Goal: Information Seeking & Learning: Understand process/instructions

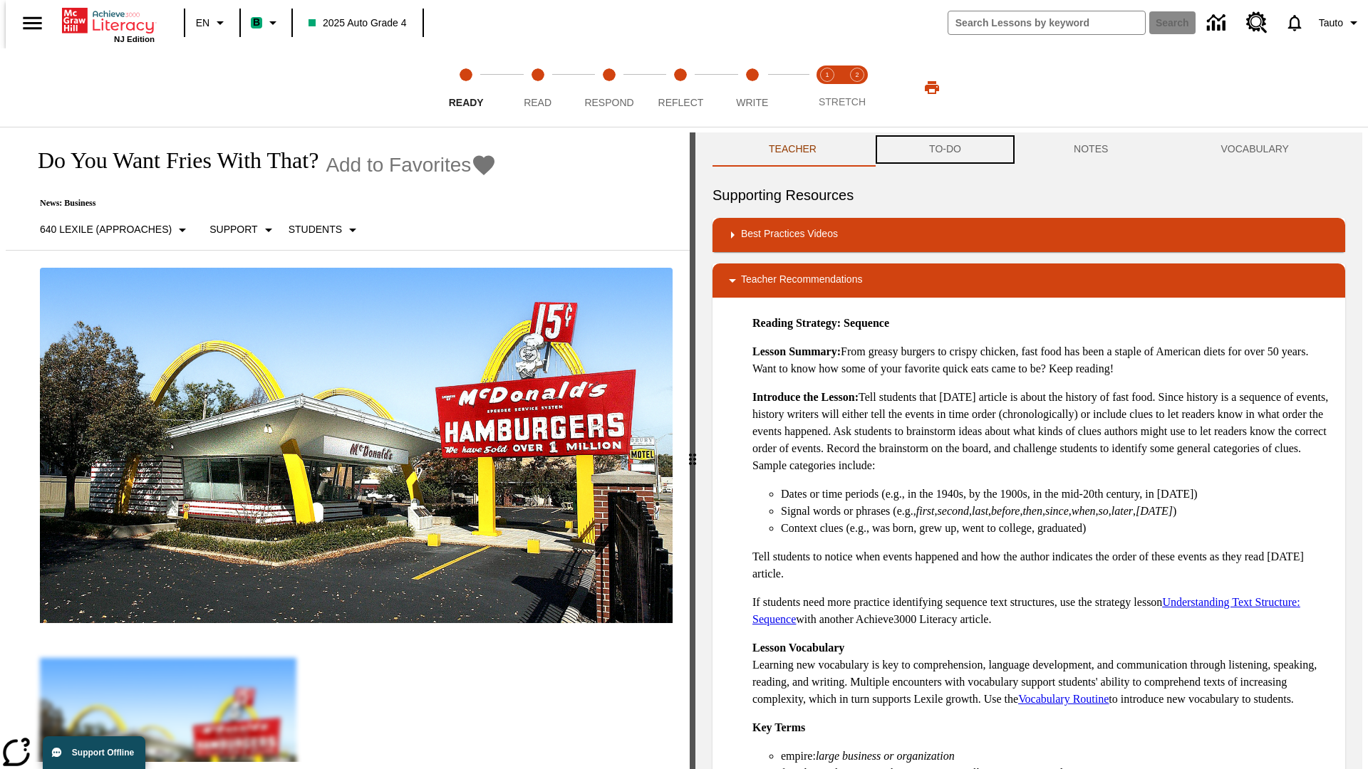
click at [944, 150] on button "TO-DO" at bounding box center [945, 149] width 145 height 34
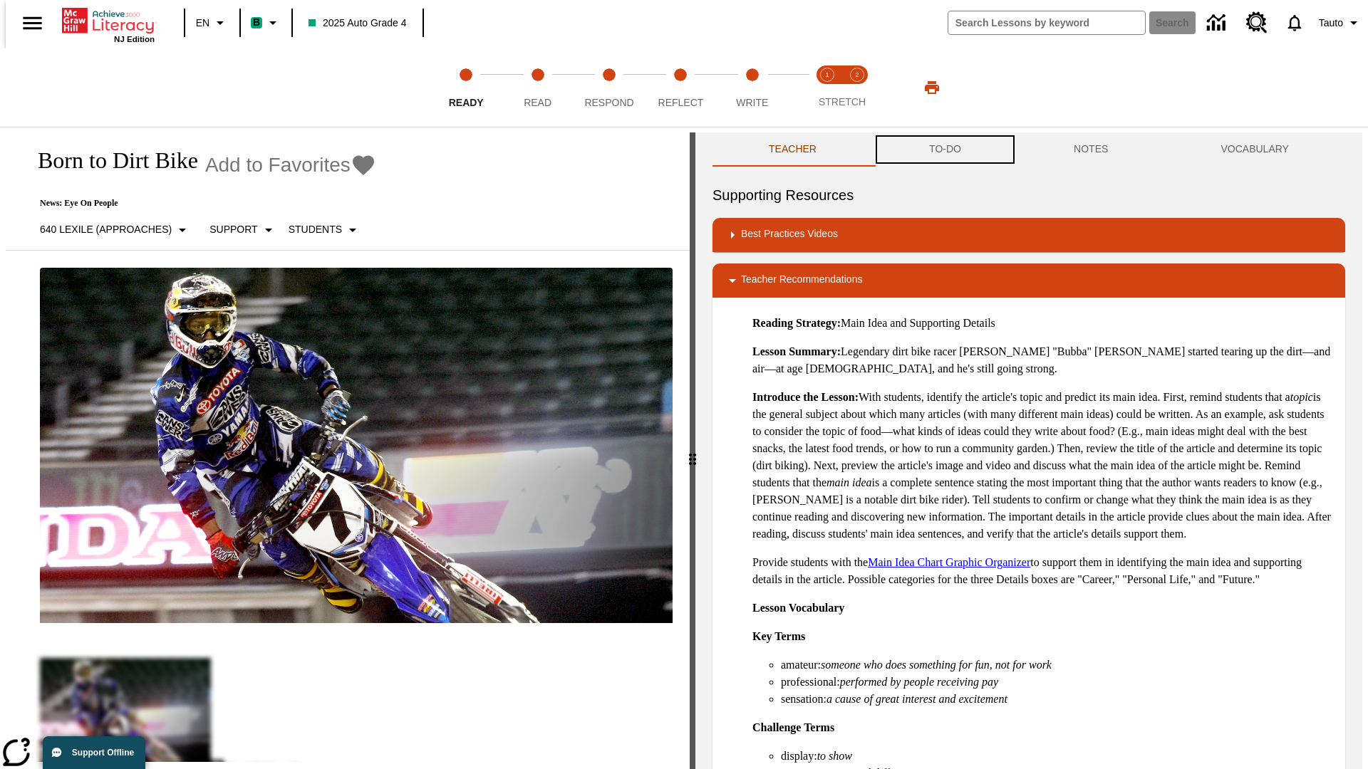
click at [944, 150] on button "TO-DO" at bounding box center [945, 149] width 145 height 34
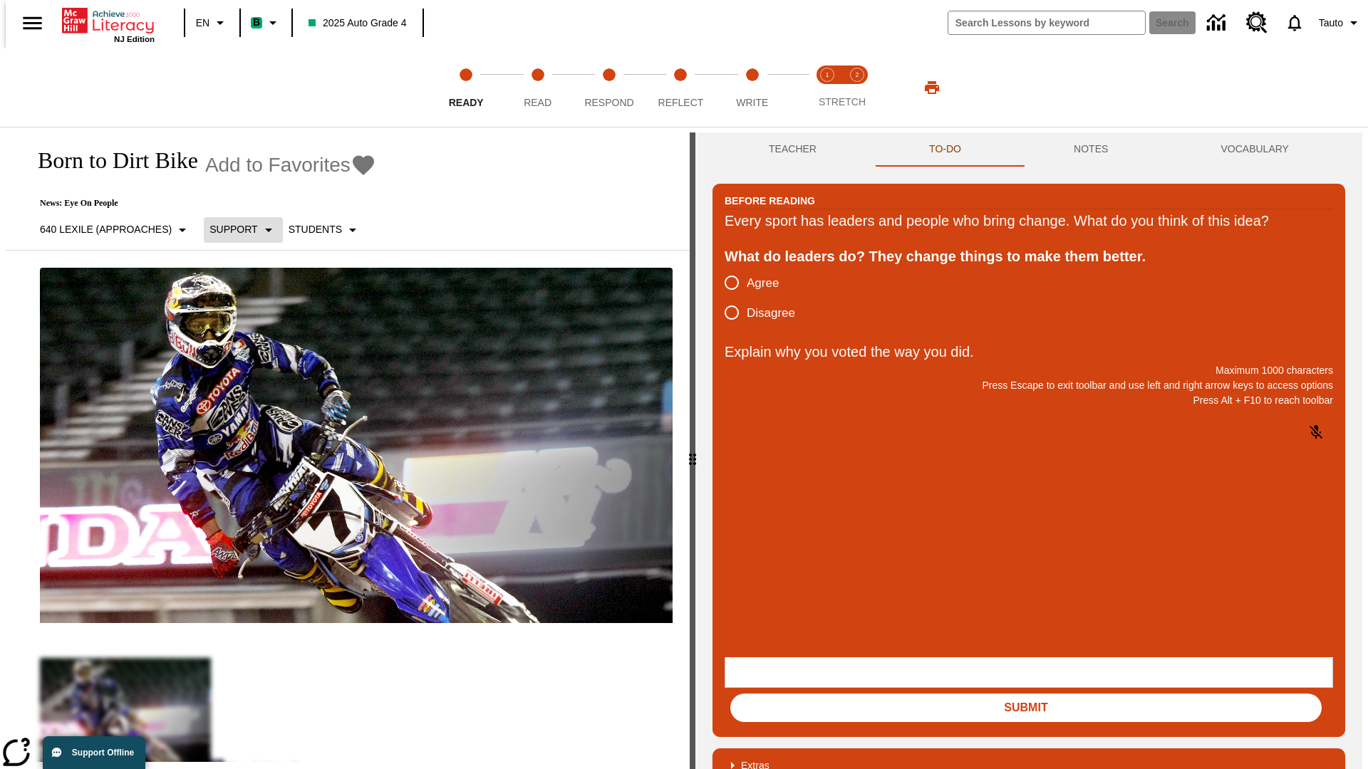
click at [236, 229] on p "Support" at bounding box center [233, 229] width 48 height 15
click at [252, 313] on p "Support" at bounding box center [252, 313] width 84 height 15
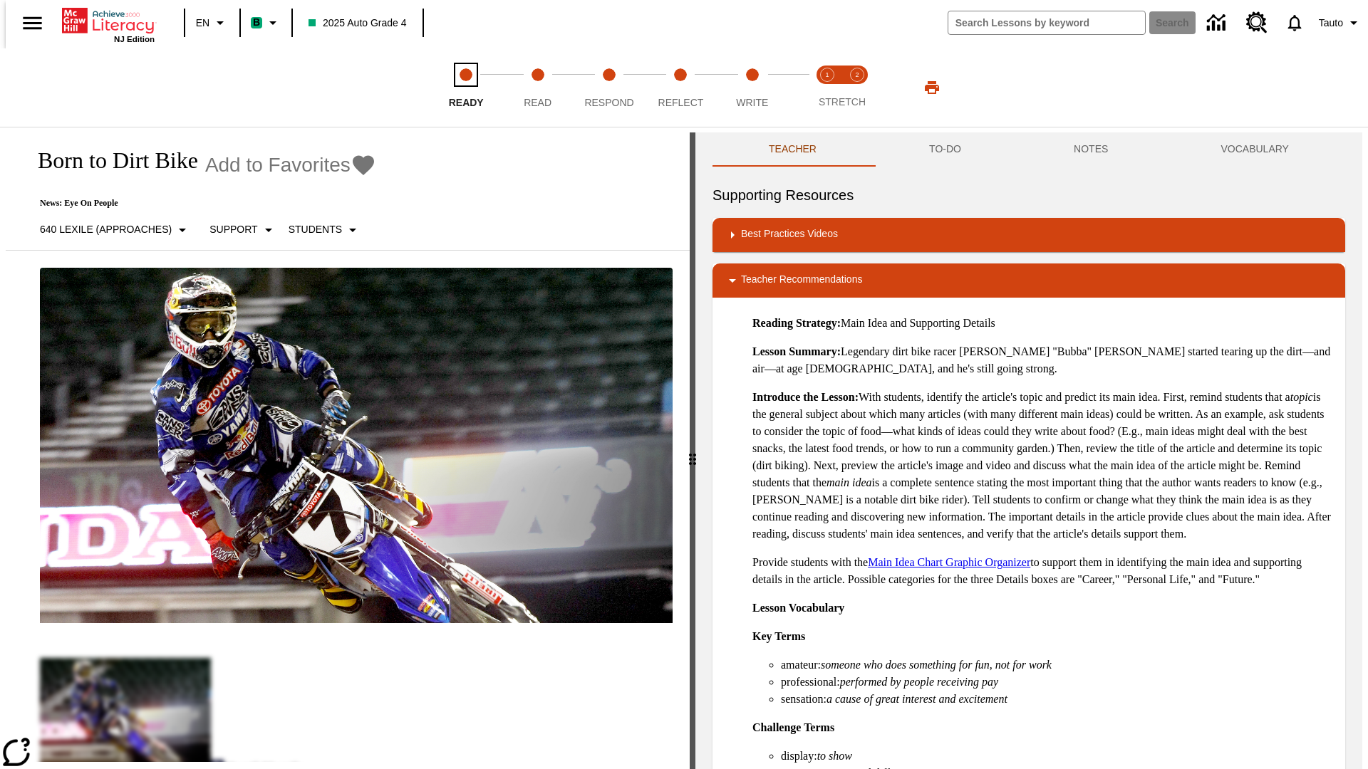
click at [466, 88] on span "Ready" at bounding box center [466, 97] width 35 height 26
click at [944, 150] on button "TO-DO" at bounding box center [945, 149] width 145 height 34
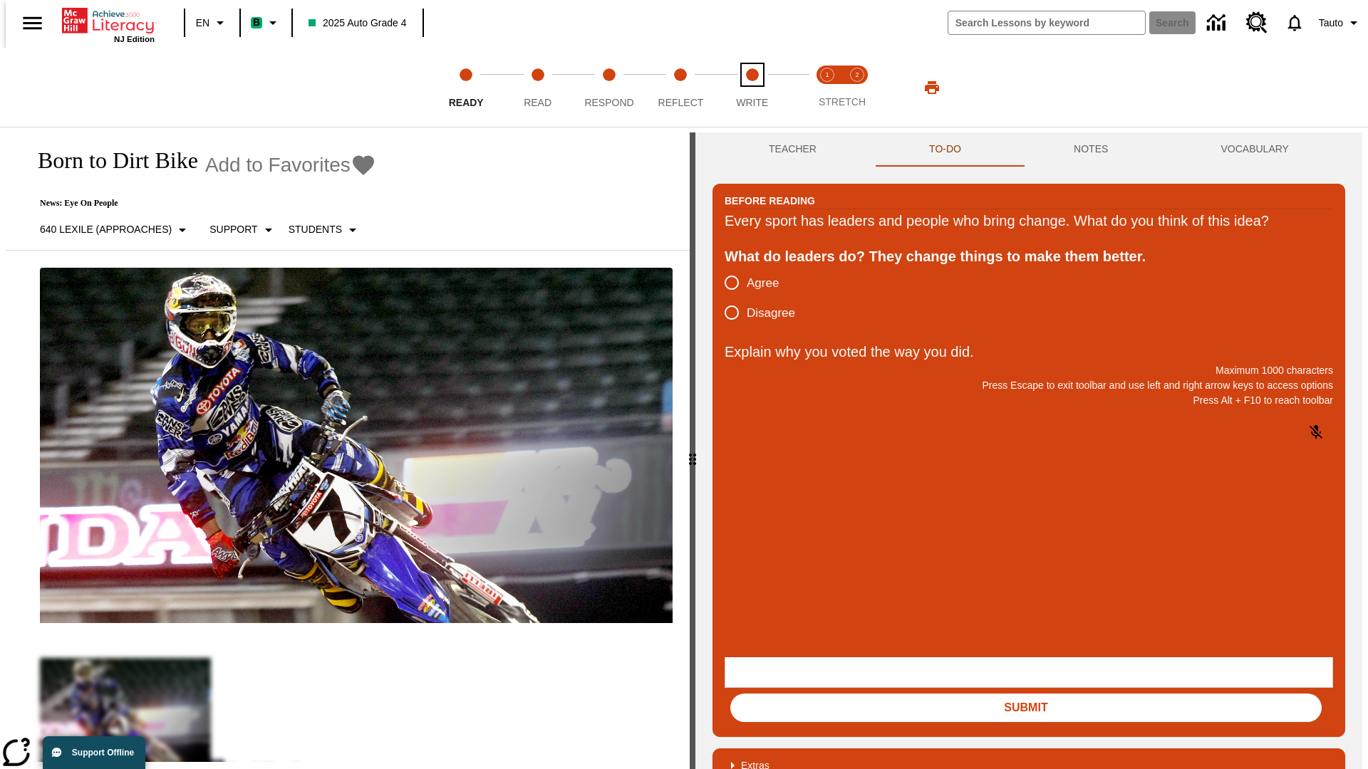
click at [752, 88] on span "Write" at bounding box center [752, 97] width 32 height 26
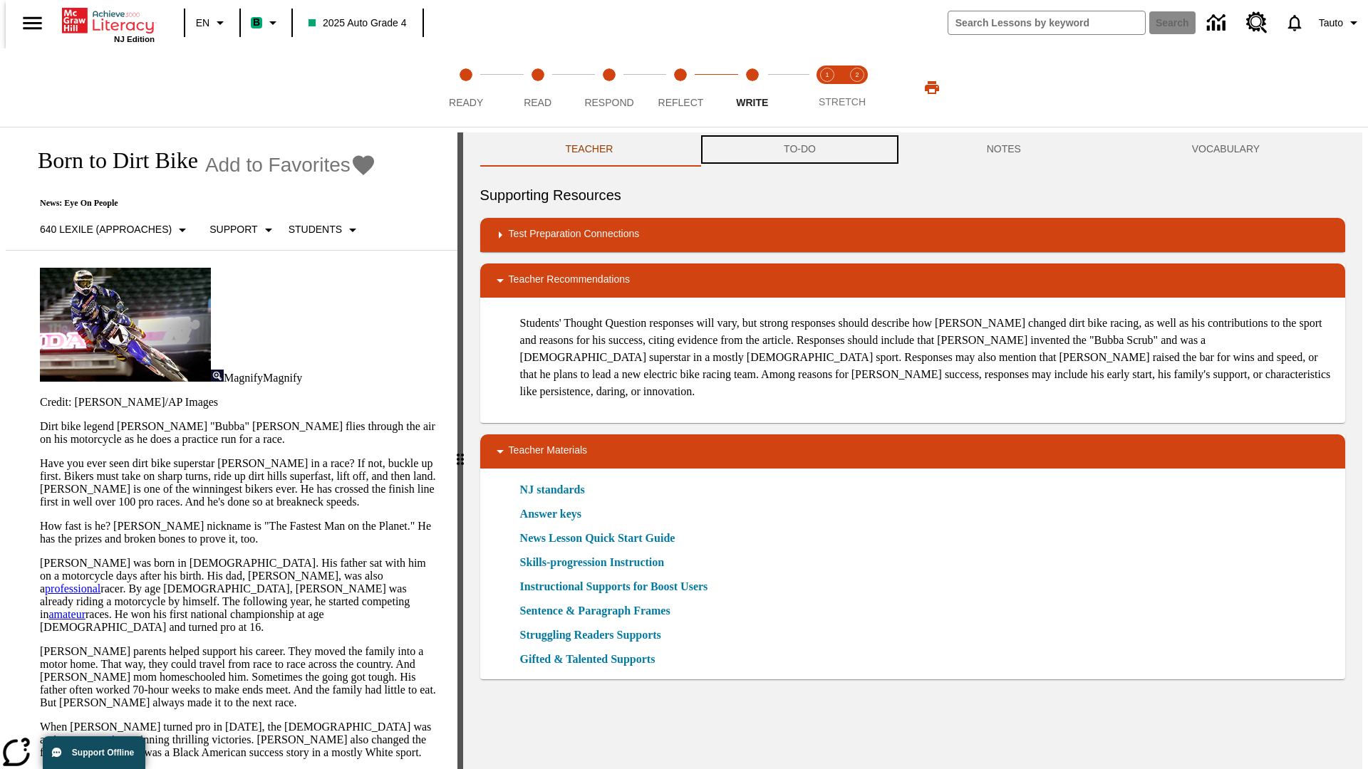
scroll to position [1, 0]
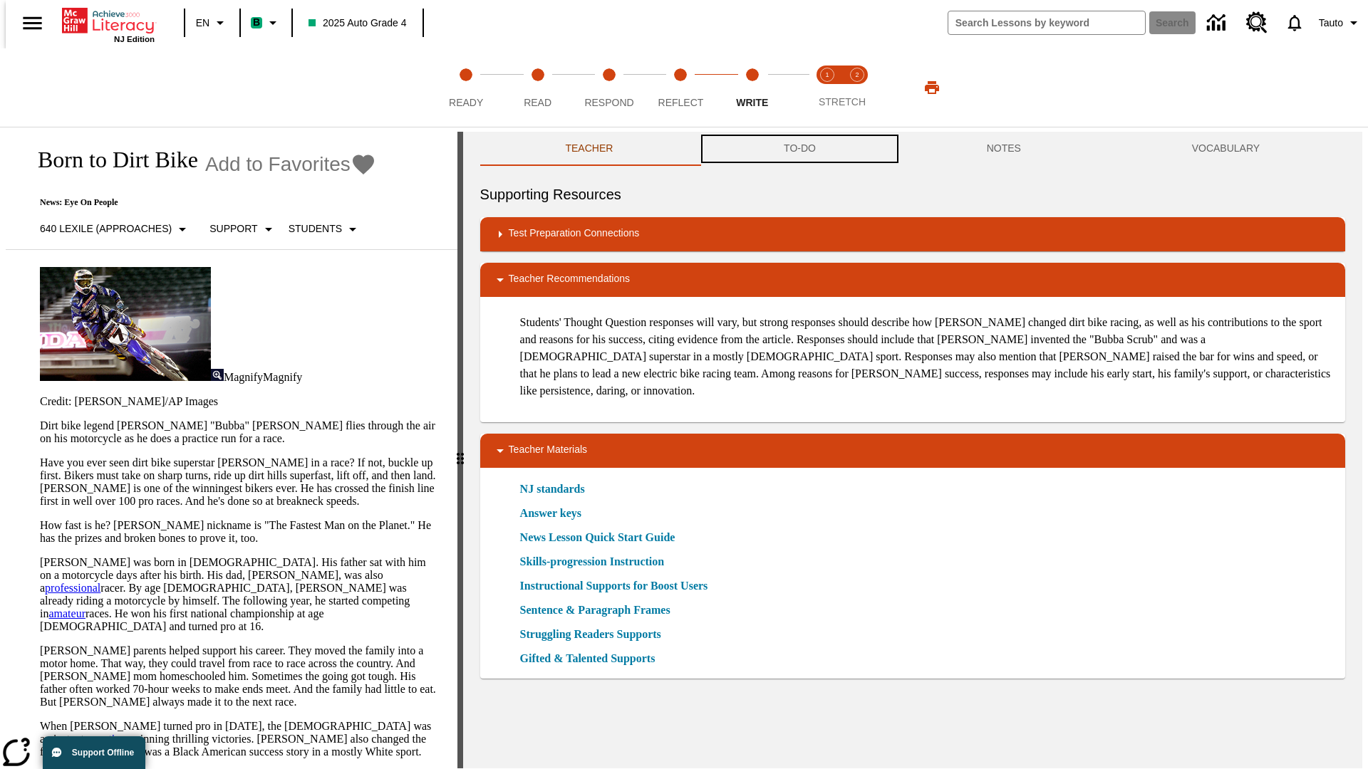
click at [799, 150] on button "TO-DO" at bounding box center [799, 149] width 203 height 34
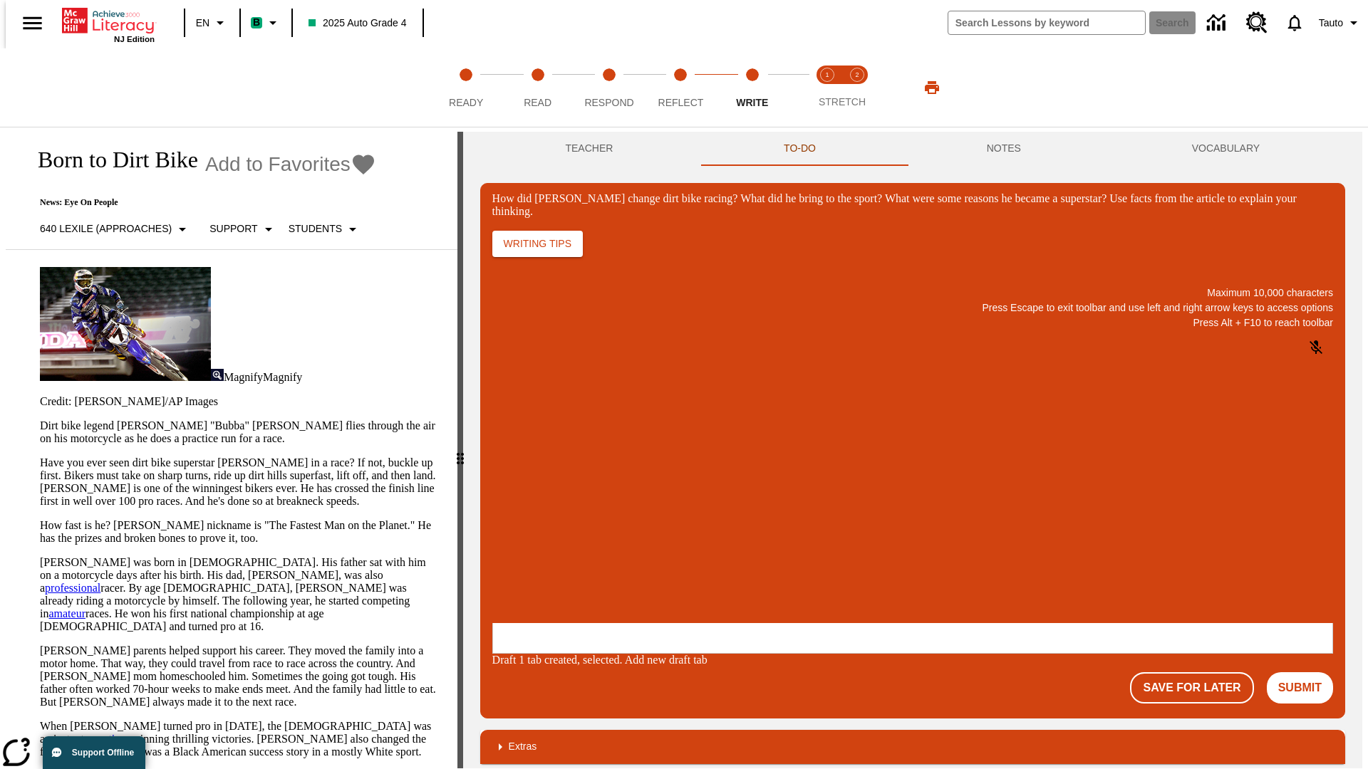
scroll to position [0, 0]
